Goal: Ask a question

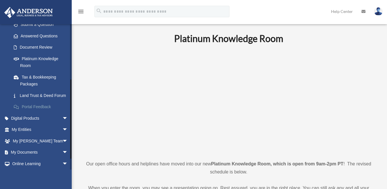
scroll to position [115, 0]
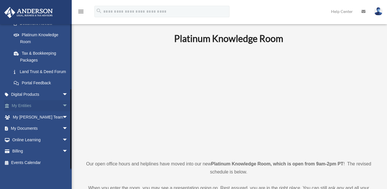
click at [19, 107] on link "My Entities arrow_drop_down" at bounding box center [40, 105] width 73 height 11
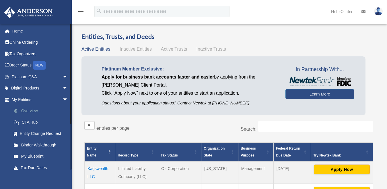
click at [32, 110] on link "Overview" at bounding box center [42, 110] width 69 height 11
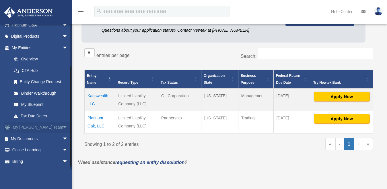
scroll to position [57, 0]
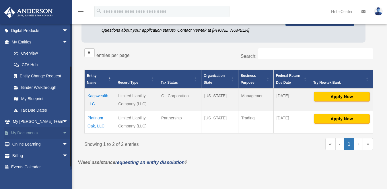
click at [62, 132] on span "arrow_drop_down" at bounding box center [67, 133] width 11 height 12
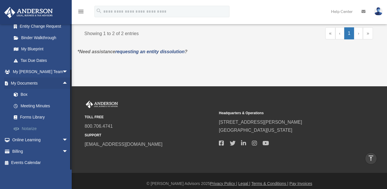
scroll to position [188, 0]
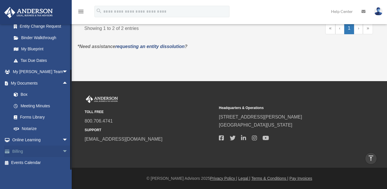
click at [62, 150] on span "arrow_drop_down" at bounding box center [67, 151] width 11 height 12
click at [62, 150] on span "arrow_drop_up" at bounding box center [67, 151] width 11 height 12
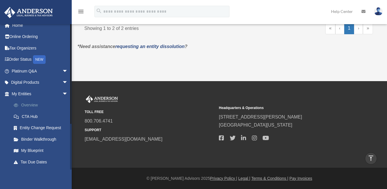
scroll to position [0, 0]
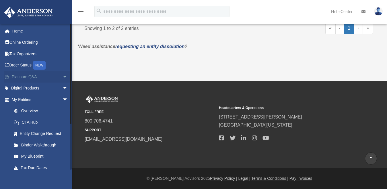
click at [62, 77] on span "arrow_drop_down" at bounding box center [67, 77] width 11 height 12
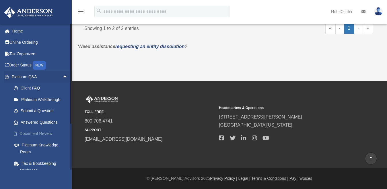
click at [44, 132] on link "Document Review" at bounding box center [42, 133] width 69 height 11
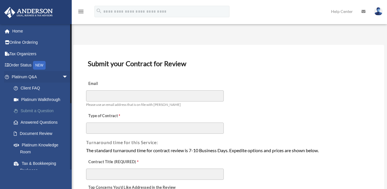
click at [33, 111] on link "Submit a Question" at bounding box center [42, 110] width 69 height 11
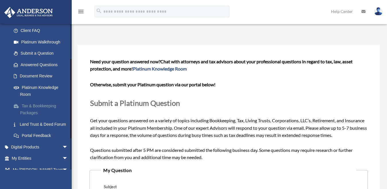
scroll to position [86, 0]
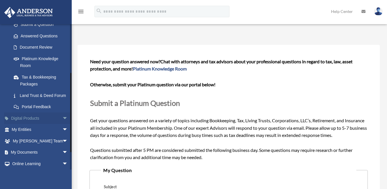
click at [62, 124] on span "arrow_drop_down" at bounding box center [67, 118] width 11 height 12
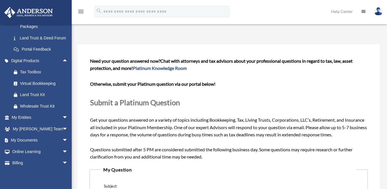
scroll to position [0, 0]
